Goal: Transaction & Acquisition: Obtain resource

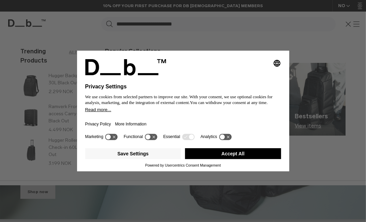
click at [202, 152] on button "Accept All" at bounding box center [233, 153] width 96 height 11
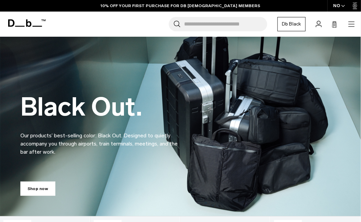
click at [198, 27] on input "Search for Bags, Luggage..." at bounding box center [225, 24] width 83 height 14
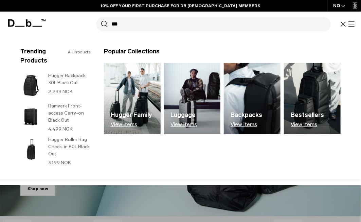
type input "***"
click at [101, 20] on button "Search" at bounding box center [104, 23] width 7 height 7
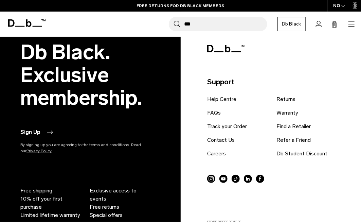
scroll to position [1380, 0]
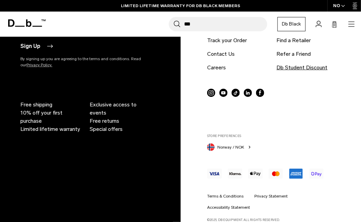
click at [296, 69] on link "Db Student Discount" at bounding box center [302, 67] width 51 height 8
